Goal: Check status: Check status

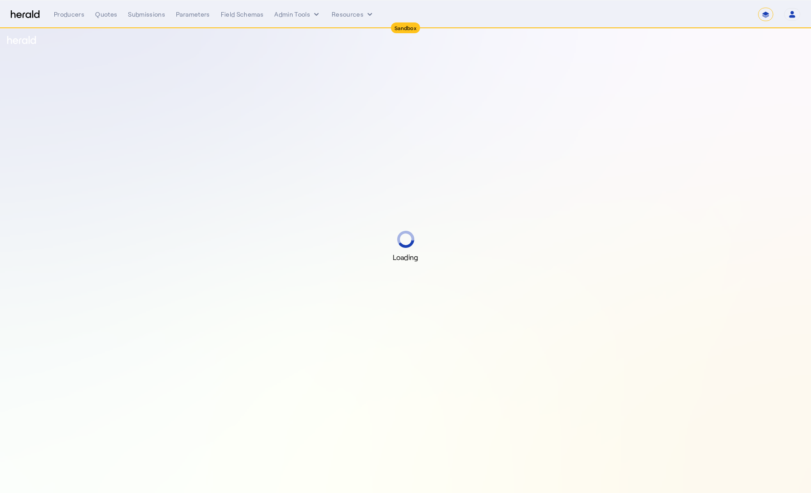
select select "*******"
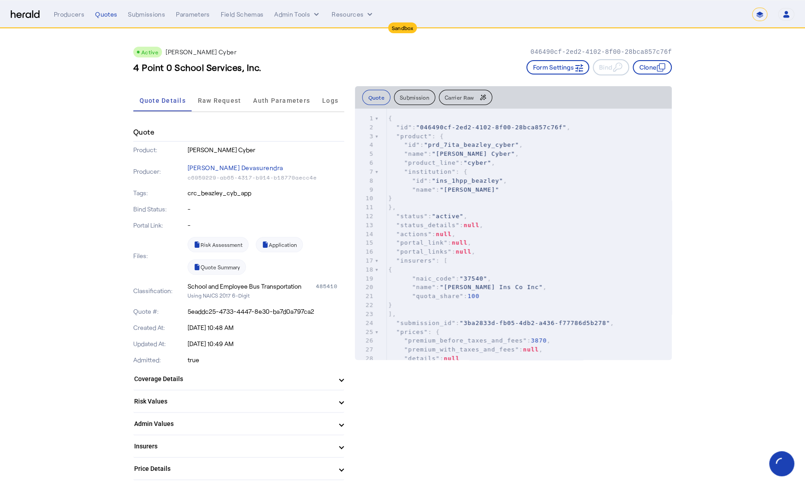
drag, startPoint x: 268, startPoint y: 68, endPoint x: 141, endPoint y: 66, distance: 127.0
click at [141, 66] on div "4 Point 0 School Services, Inc. Form Settings Bind Clone" at bounding box center [402, 67] width 538 height 16
click at [236, 68] on h3 "4 Point 0 School Services, Inc." at bounding box center [197, 67] width 128 height 13
